Goal: Information Seeking & Learning: Check status

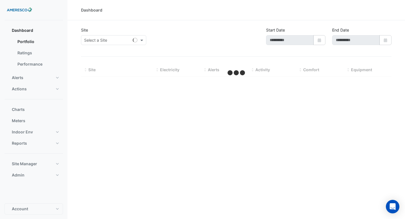
type input "**********"
select select "**"
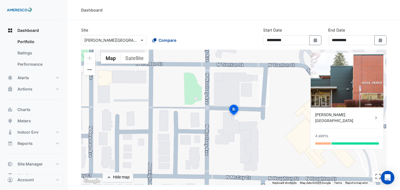
click at [159, 41] on span "Compare" at bounding box center [167, 40] width 18 height 6
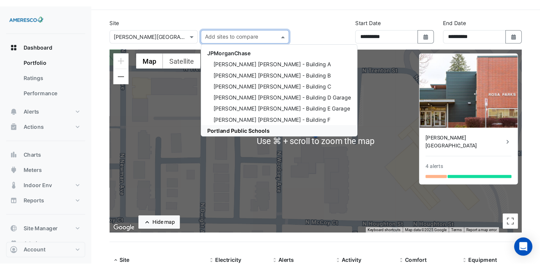
scroll to position [19, 0]
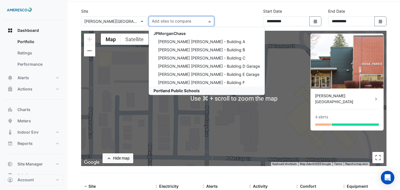
click at [179, 91] on span "Portland Public Schools" at bounding box center [176, 90] width 46 height 5
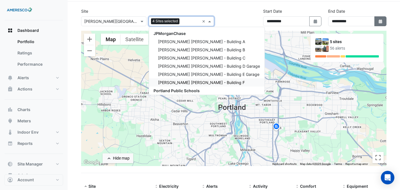
click at [383, 20] on button "Select Date" at bounding box center [380, 21] width 12 height 10
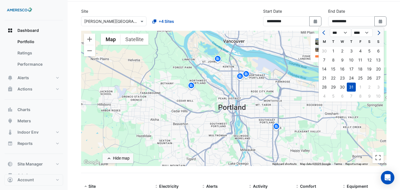
click at [378, 34] on span "Next month" at bounding box center [378, 33] width 4 height 4
select select "*"
click at [376, 86] on div "31" at bounding box center [377, 86] width 9 height 9
type input "**********"
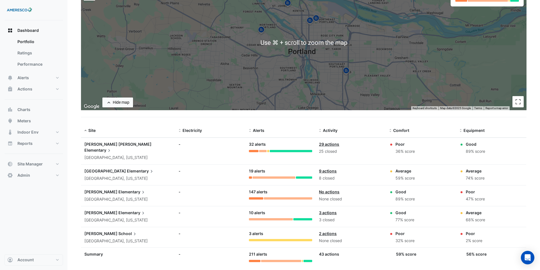
scroll to position [75, 0]
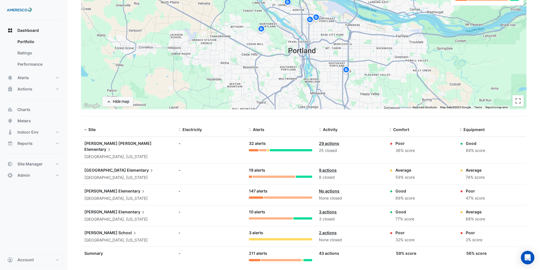
click at [118, 188] on span "Elementary" at bounding box center [132, 191] width 28 height 6
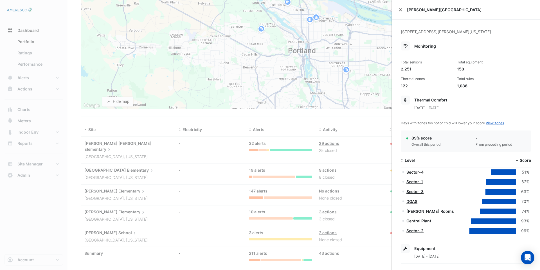
click at [400, 10] on button "Close" at bounding box center [401, 10] width 4 height 4
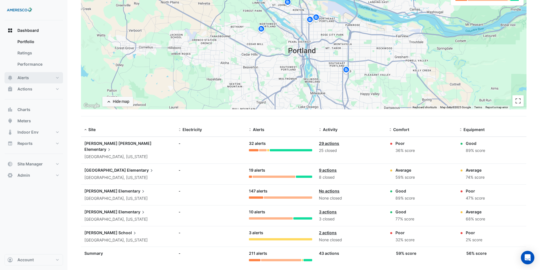
click at [27, 81] on button "Alerts" at bounding box center [34, 77] width 59 height 11
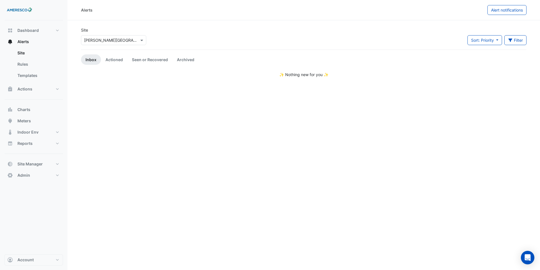
click at [105, 41] on input "text" at bounding box center [108, 40] width 48 height 6
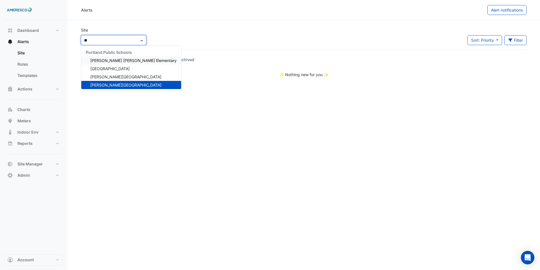
type input "***"
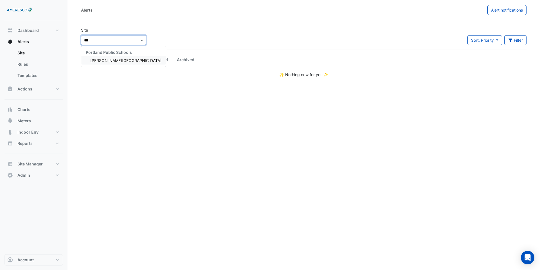
click at [119, 61] on span "[PERSON_NAME][GEOGRAPHIC_DATA]" at bounding box center [125, 60] width 71 height 5
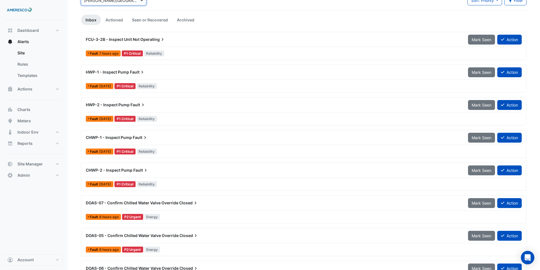
scroll to position [40, 0]
click at [127, 108] on div "HWP-2 - Inspect Pump Fault" at bounding box center [273, 104] width 382 height 10
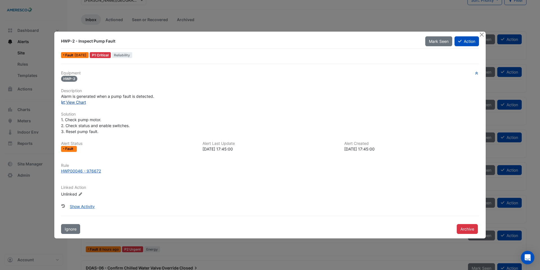
click at [85, 103] on link "View Chart" at bounding box center [73, 102] width 25 height 5
click at [405, 35] on button "Close" at bounding box center [482, 35] width 6 height 6
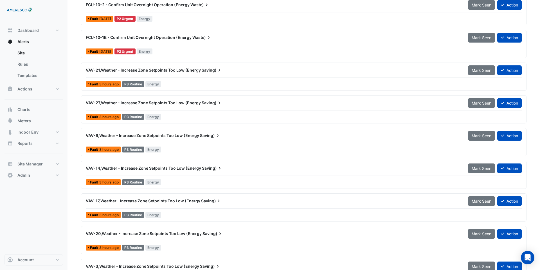
scroll to position [564, 0]
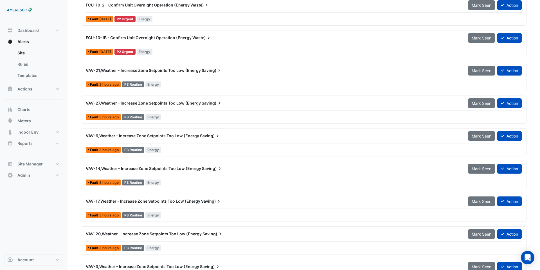
click at [164, 106] on div "VAV-27,Weather - Increase Zone Setpoints Too Low (Energy Saving)" at bounding box center [273, 103] width 382 height 10
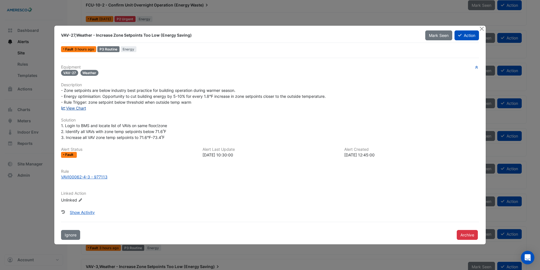
click at [82, 109] on link "View Chart" at bounding box center [73, 108] width 25 height 5
click at [95, 178] on div "VAVI00062-4-3 - 977113" at bounding box center [84, 177] width 46 height 6
click at [405, 28] on button "Close" at bounding box center [482, 29] width 6 height 6
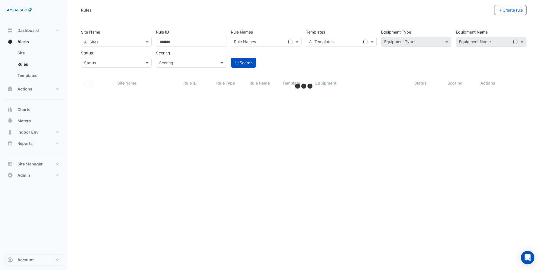
select select "**"
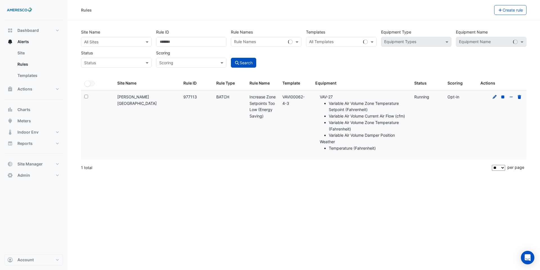
click at [494, 98] on icon at bounding box center [495, 97] width 4 height 4
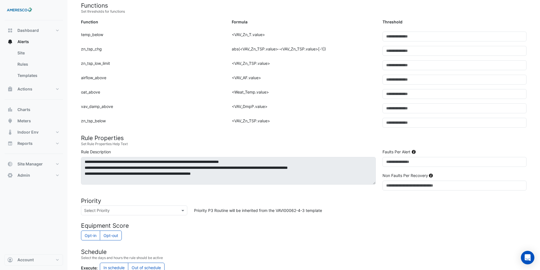
scroll to position [248, 0]
